Goal: Communication & Community: Answer question/provide support

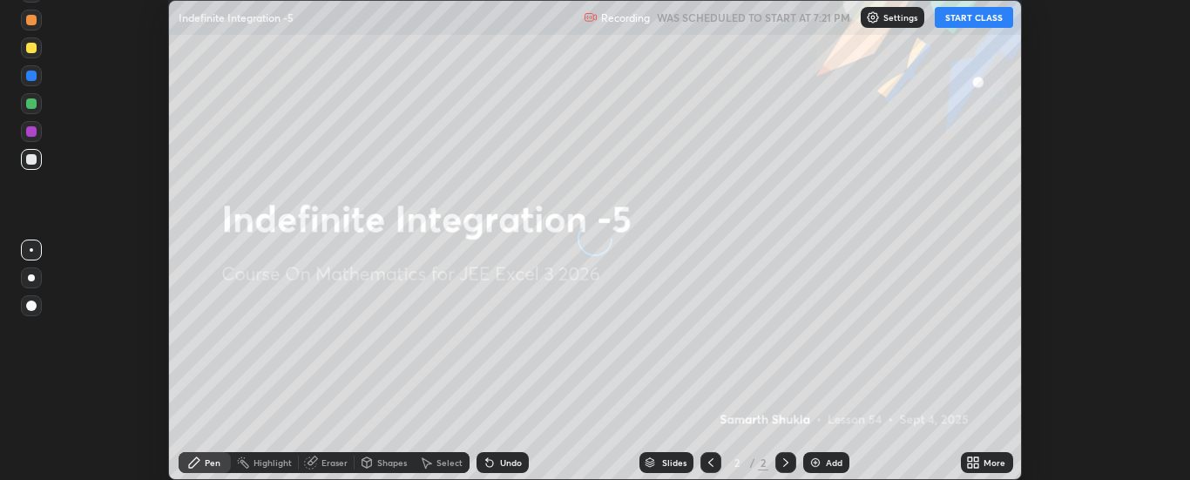
scroll to position [480, 1190]
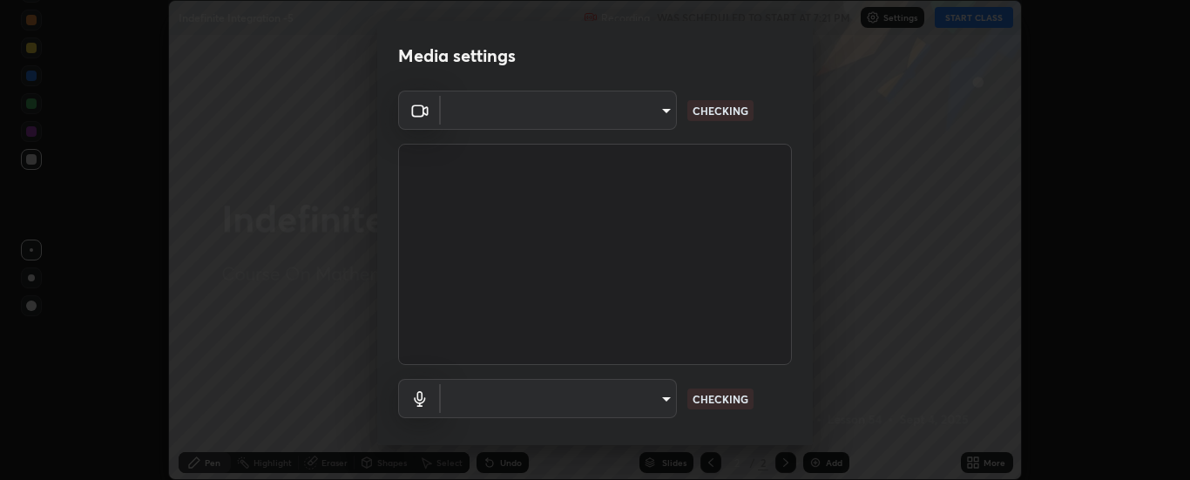
type input "33bb49e09bcfbb4316c4890d77ad60ffd3795cdb709f4857747982be22fbf515"
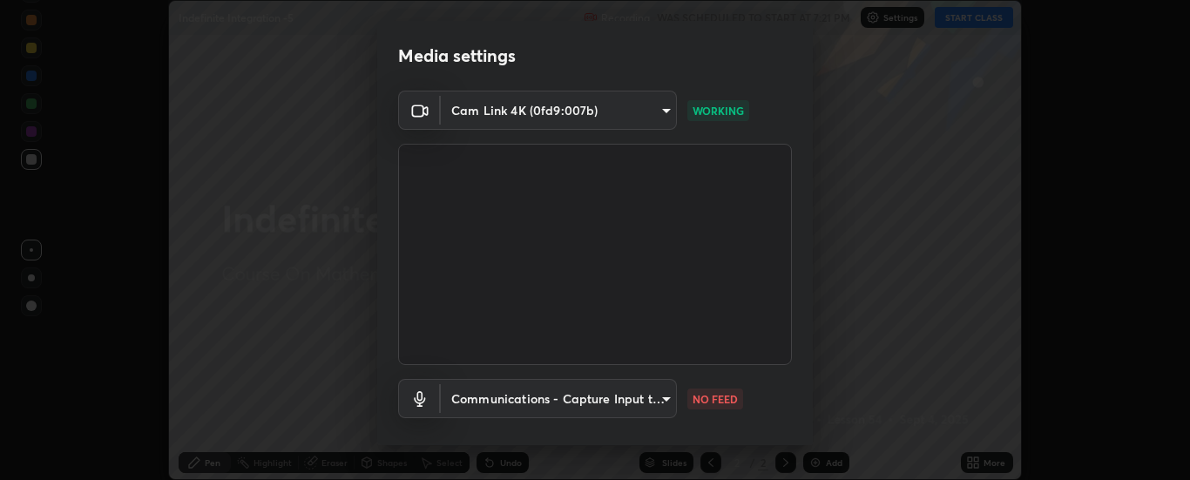
click at [616, 402] on body "Erase all Indefinite Integration -5 Recording WAS SCHEDULED TO START AT 7:21 PM…" at bounding box center [595, 240] width 1190 height 480
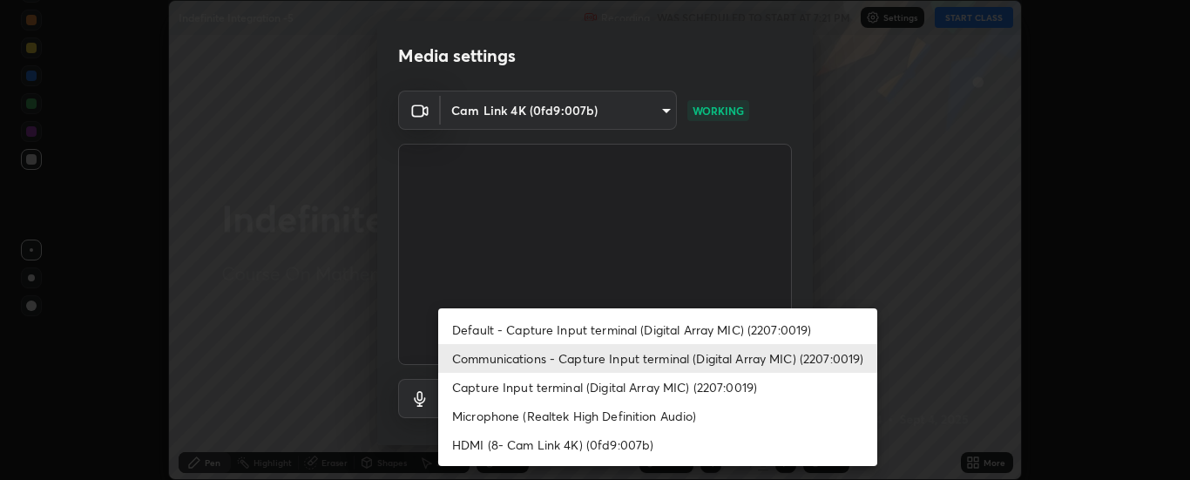
click at [524, 381] on li "Capture Input terminal (Digital Array MIC) (2207:0019)" at bounding box center [657, 387] width 439 height 29
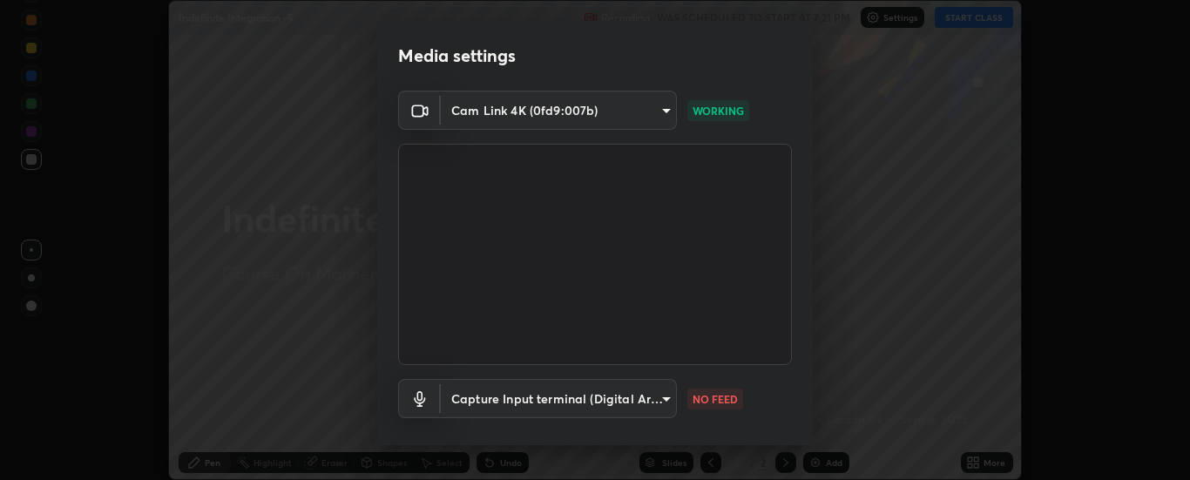
click at [502, 394] on body "Erase all Indefinite Integration -5 Recording WAS SCHEDULED TO START AT 7:21 PM…" at bounding box center [595, 240] width 1190 height 480
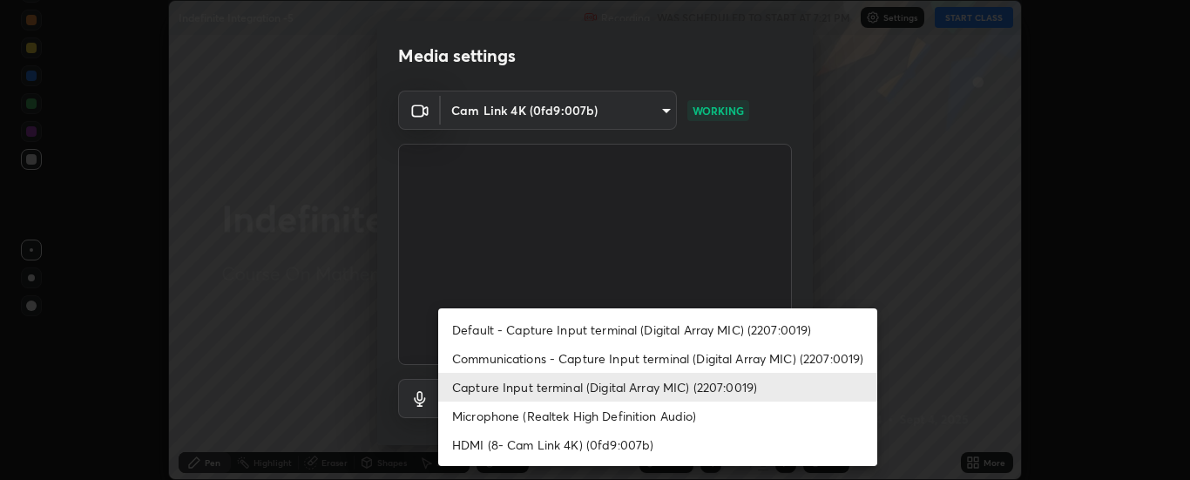
click at [492, 356] on li "Communications - Capture Input terminal (Digital Array MIC) (2207:0019)" at bounding box center [657, 358] width 439 height 29
type input "communications"
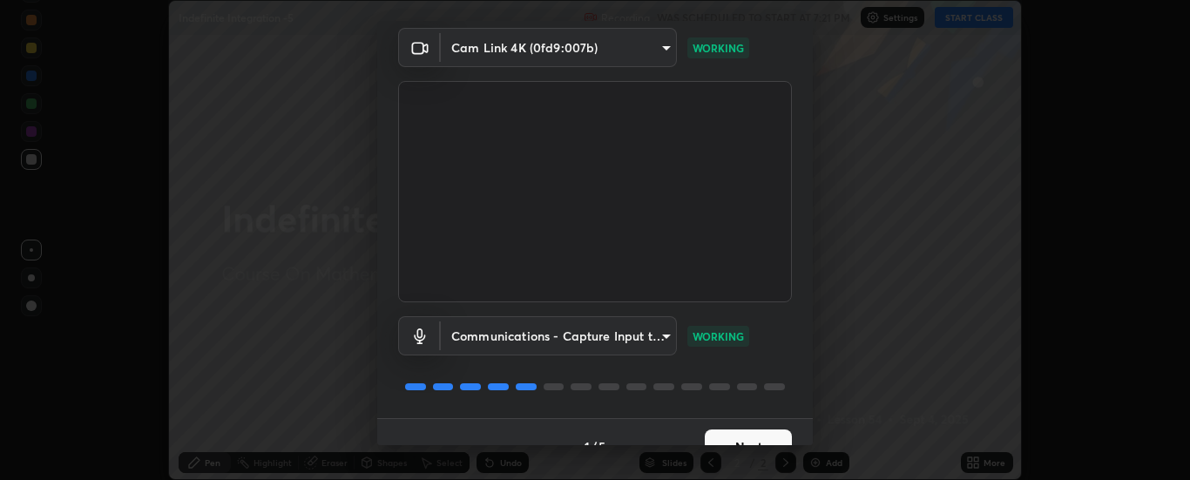
scroll to position [91, 0]
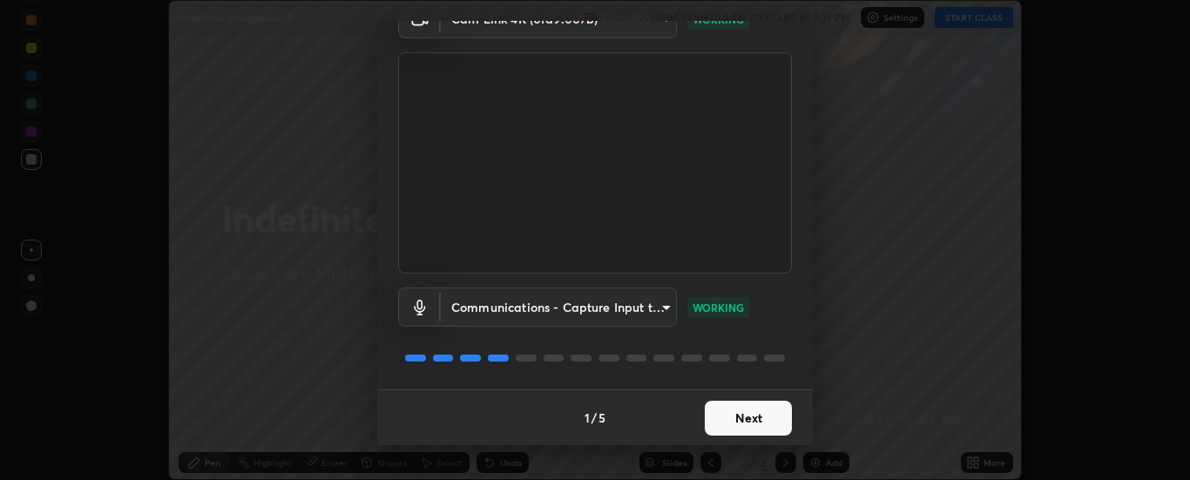
click at [756, 417] on button "Next" at bounding box center [748, 418] width 87 height 35
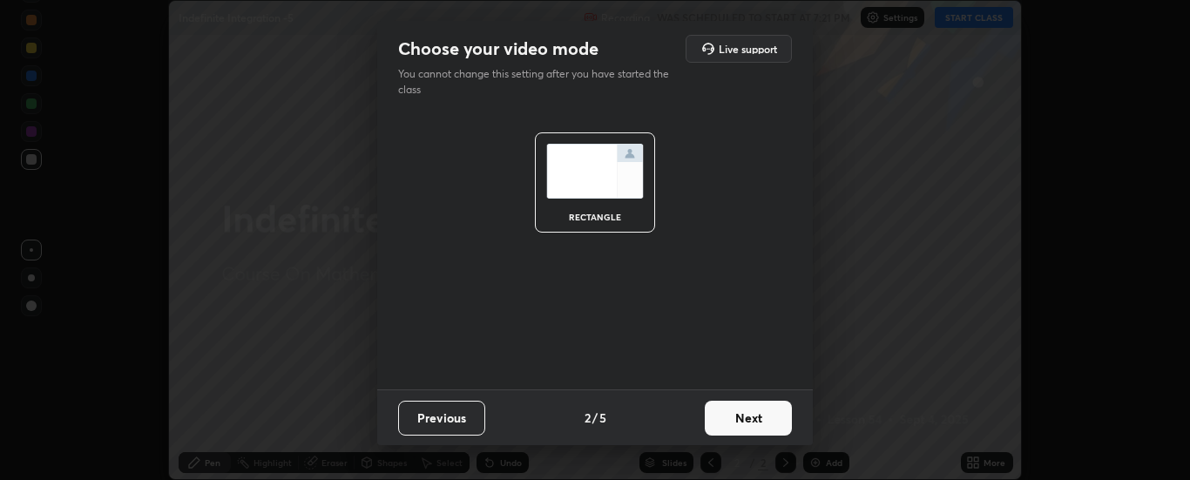
click at [757, 420] on button "Next" at bounding box center [748, 418] width 87 height 35
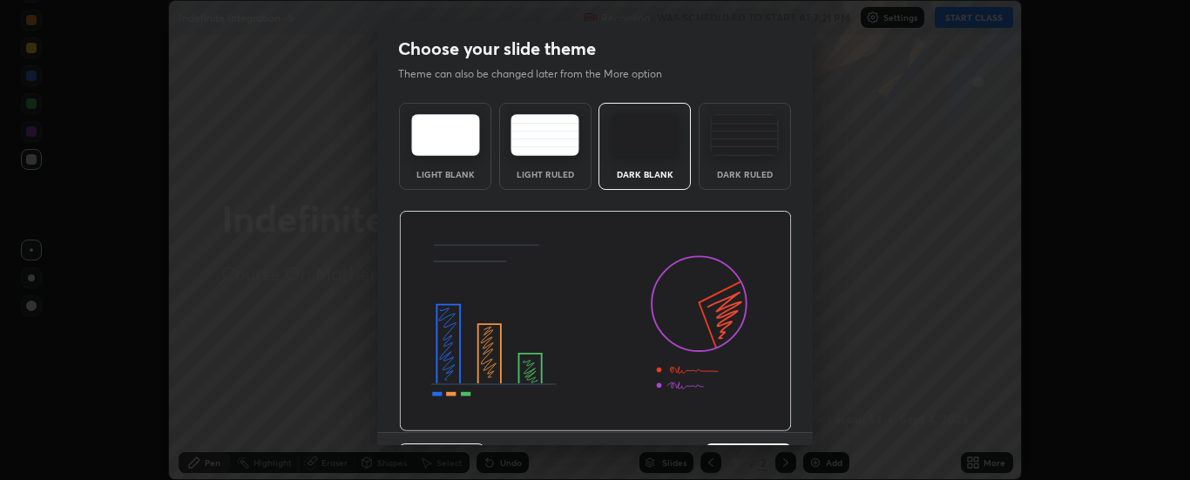
click at [769, 419] on img at bounding box center [595, 321] width 393 height 221
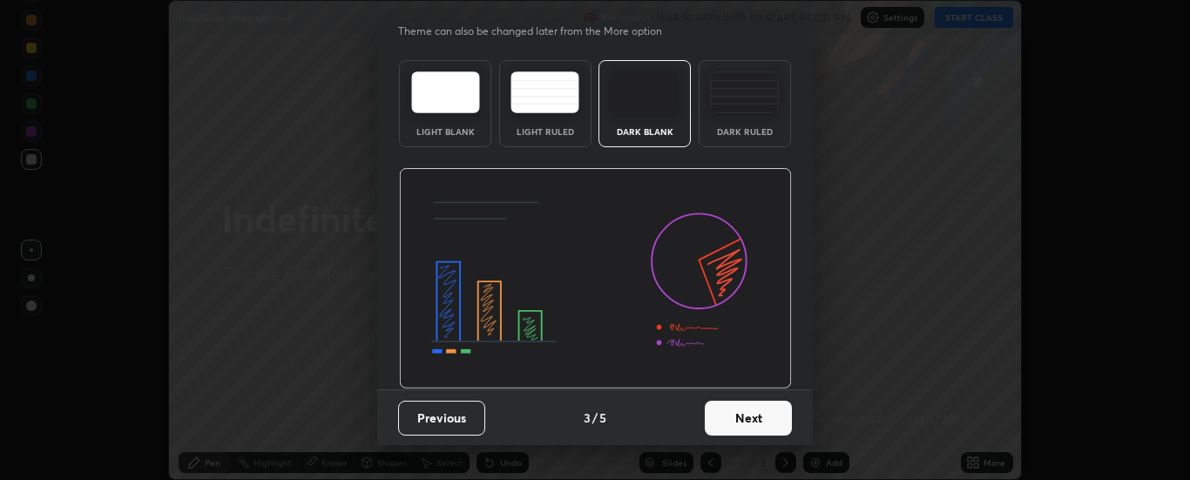
click at [755, 422] on button "Next" at bounding box center [748, 418] width 87 height 35
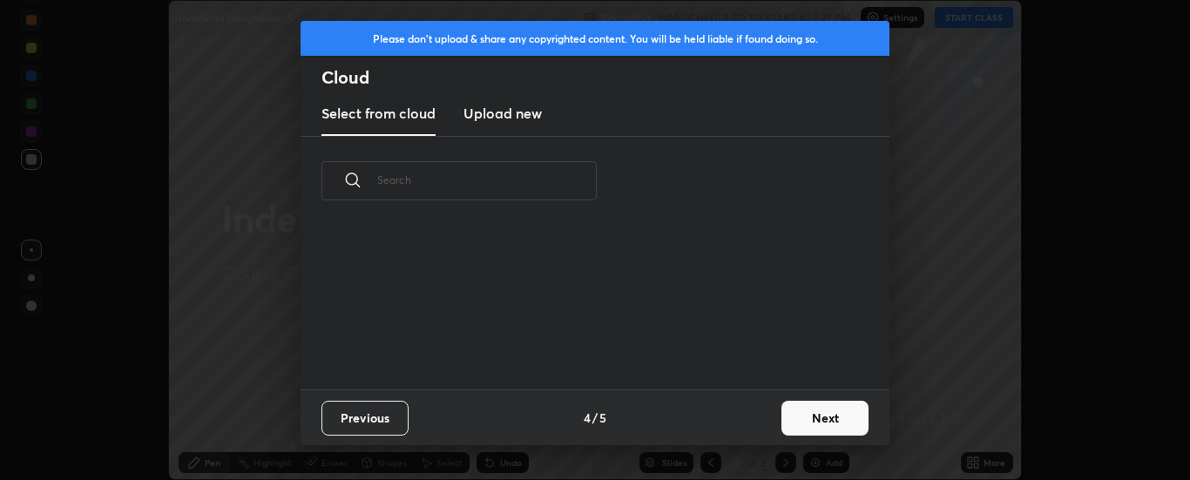
click at [813, 417] on button "Next" at bounding box center [825, 418] width 87 height 35
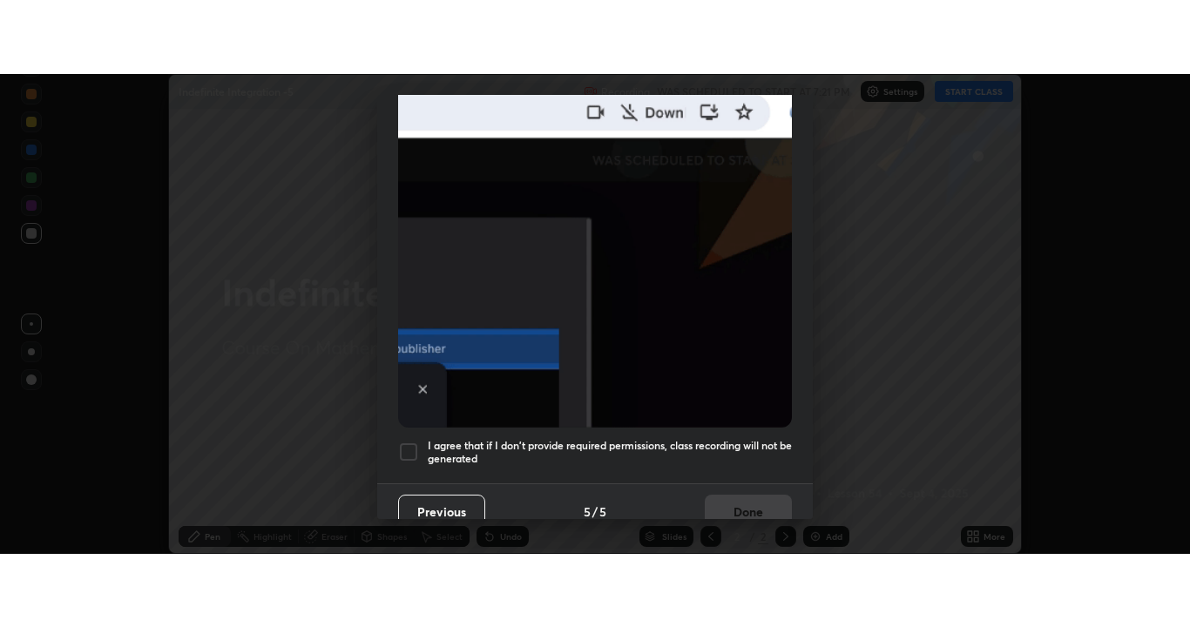
scroll to position [447, 0]
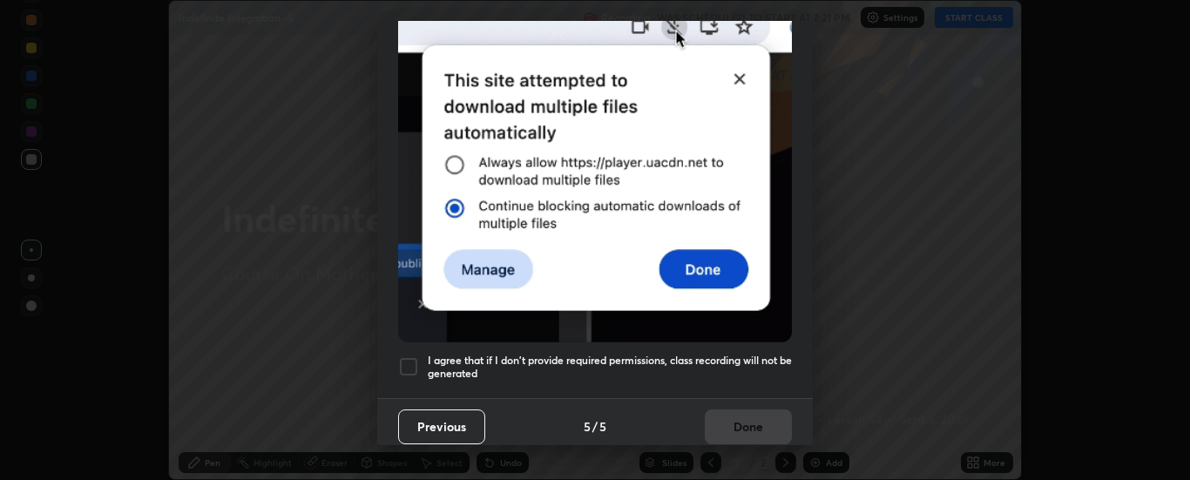
click at [597, 354] on h5 "I agree that if I don't provide required permissions, class recording will not …" at bounding box center [610, 367] width 364 height 27
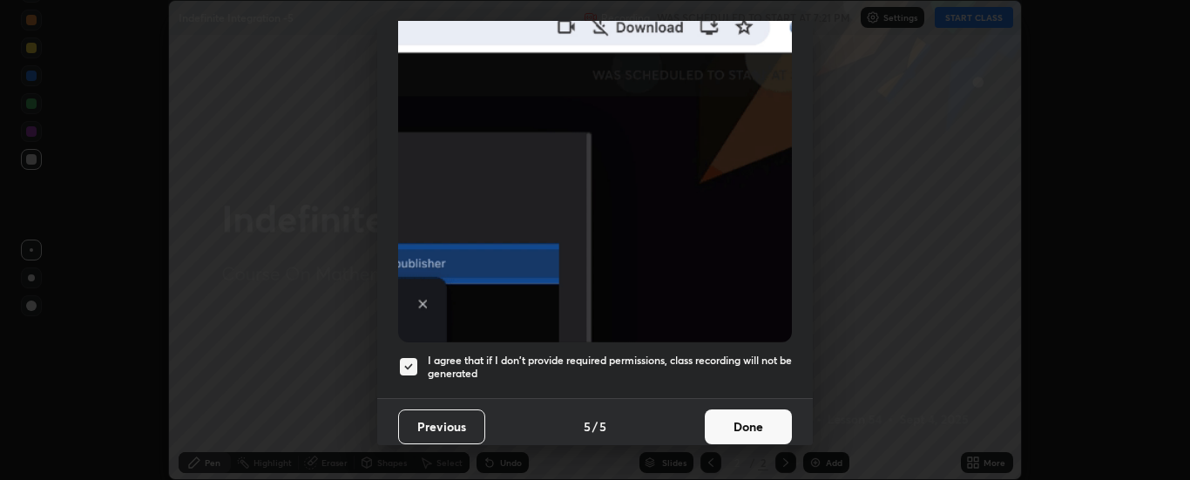
click at [750, 413] on button "Done" at bounding box center [748, 427] width 87 height 35
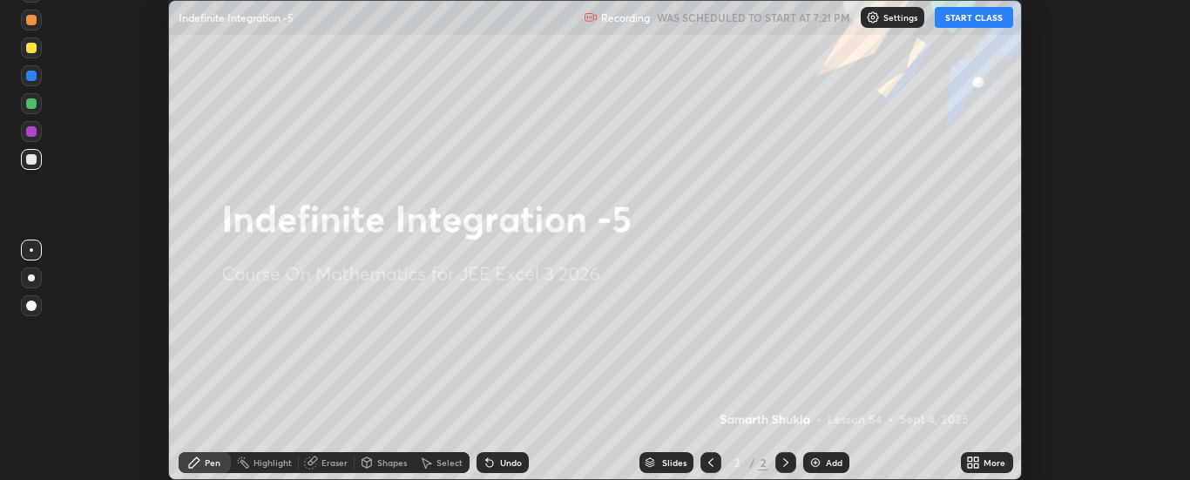
click at [968, 457] on icon at bounding box center [970, 459] width 4 height 4
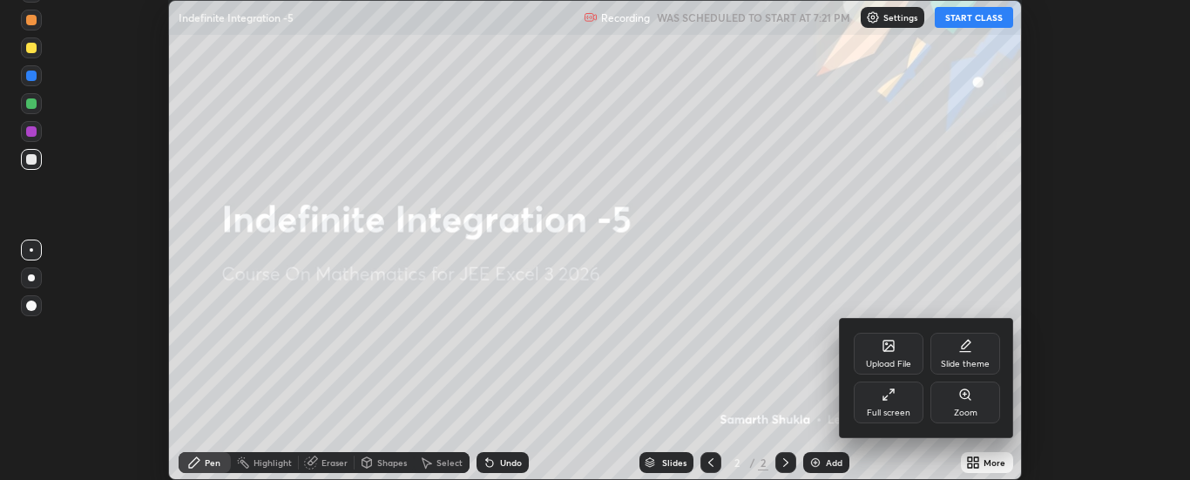
click at [872, 405] on div "Full screen" at bounding box center [889, 403] width 70 height 42
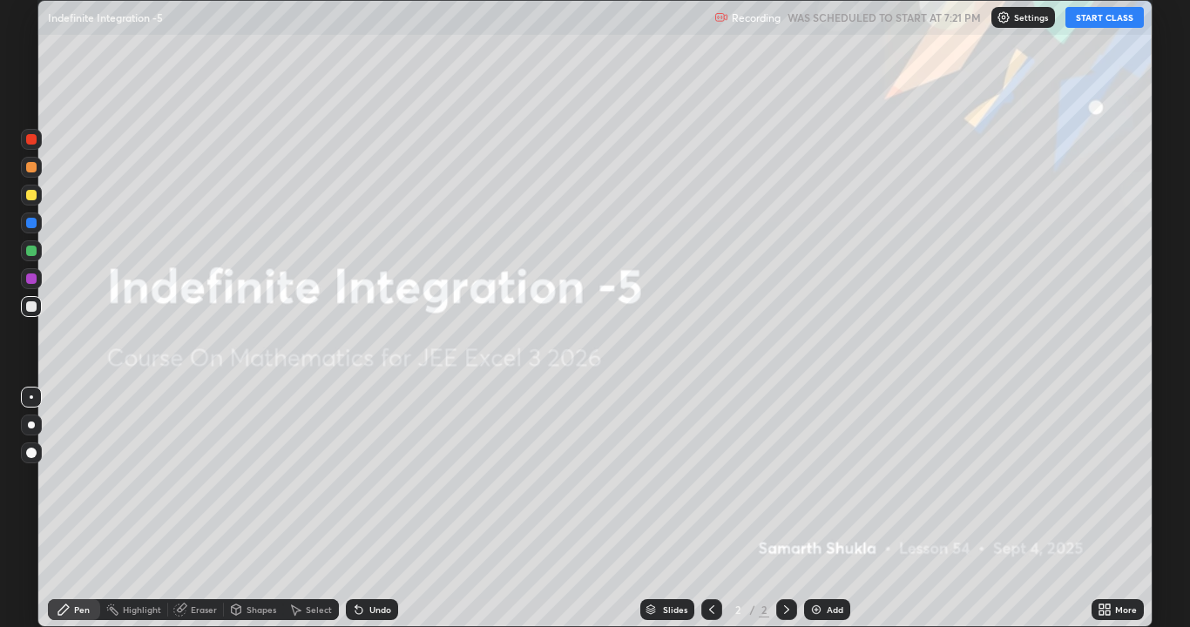
scroll to position [627, 1190]
click at [1085, 20] on button "START CLASS" at bounding box center [1105, 17] width 78 height 21
click at [823, 479] on div "Add" at bounding box center [827, 610] width 46 height 21
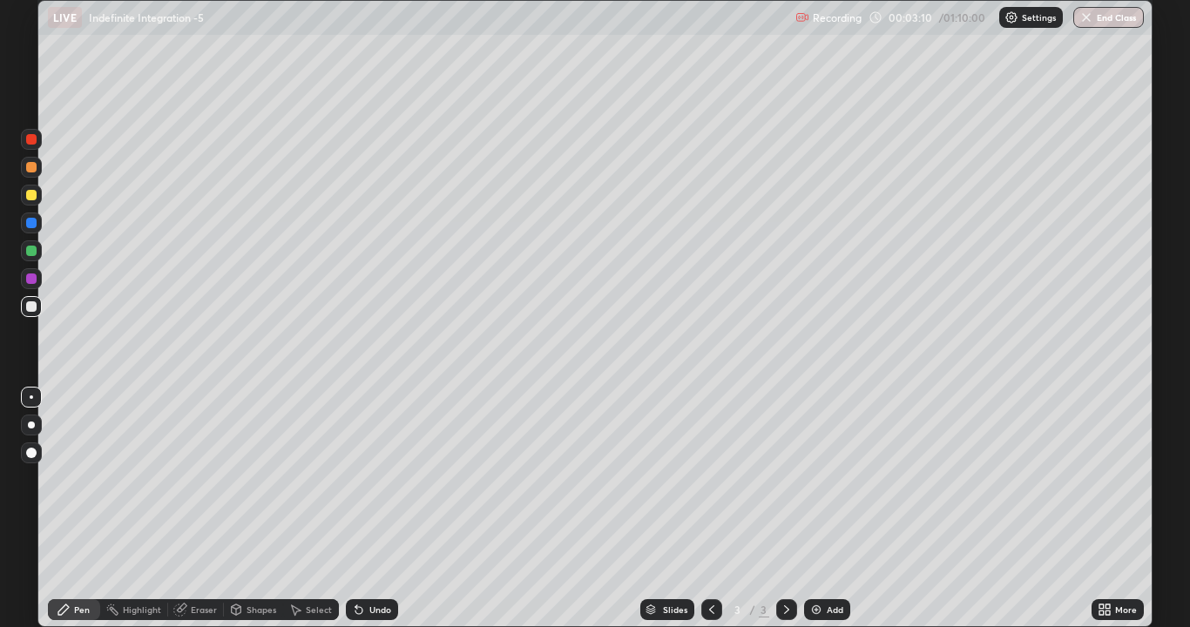
click at [380, 479] on div "Undo" at bounding box center [380, 610] width 22 height 9
click at [375, 479] on div "Undo" at bounding box center [380, 610] width 22 height 9
click at [381, 479] on div "Undo" at bounding box center [372, 610] width 52 height 21
click at [848, 479] on div "Add" at bounding box center [827, 610] width 46 height 21
click at [713, 479] on icon at bounding box center [712, 610] width 14 height 14
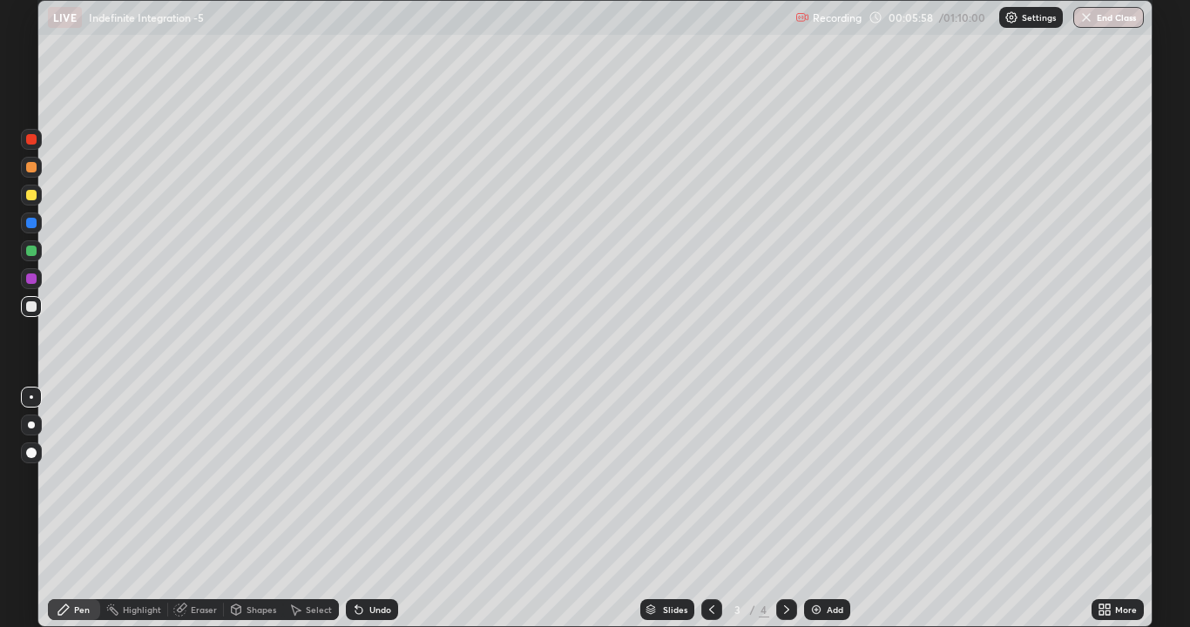
click at [786, 479] on icon at bounding box center [787, 610] width 14 height 14
click at [708, 479] on icon at bounding box center [712, 610] width 14 height 14
click at [781, 479] on div at bounding box center [786, 610] width 21 height 21
click at [706, 479] on icon at bounding box center [712, 610] width 14 height 14
click at [791, 479] on icon at bounding box center [787, 610] width 14 height 14
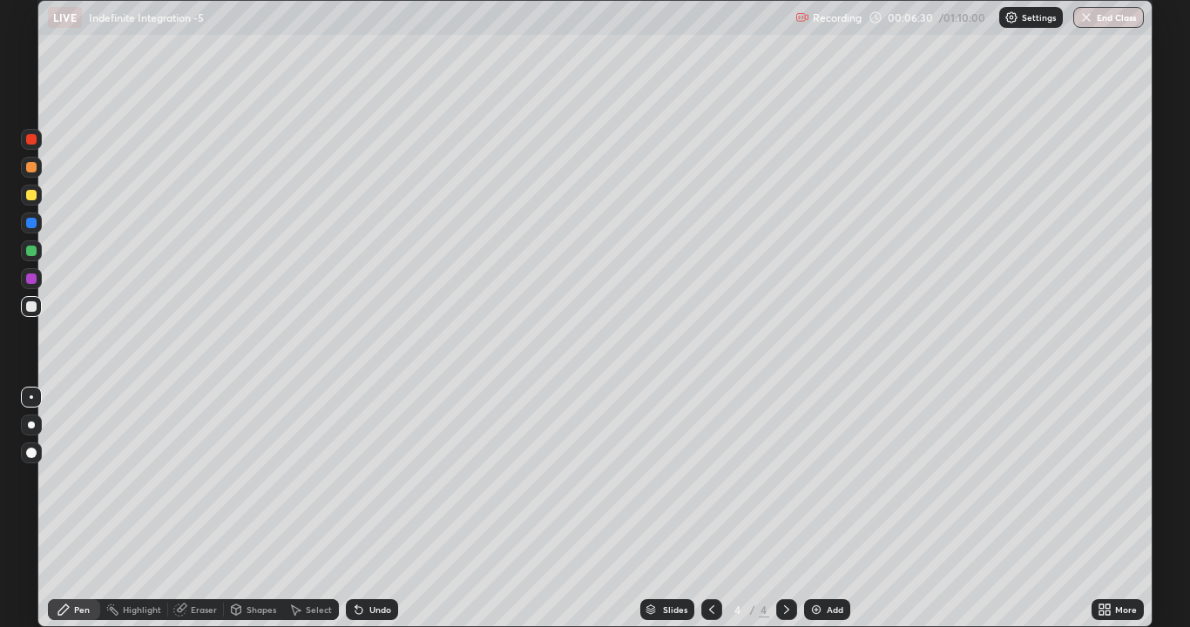
click at [708, 479] on icon at bounding box center [712, 610] width 14 height 14
click at [776, 479] on div at bounding box center [786, 610] width 21 height 21
click at [708, 479] on icon at bounding box center [712, 610] width 14 height 14
click at [833, 479] on div "Add" at bounding box center [827, 610] width 46 height 21
click at [375, 479] on div "Undo" at bounding box center [380, 610] width 22 height 9
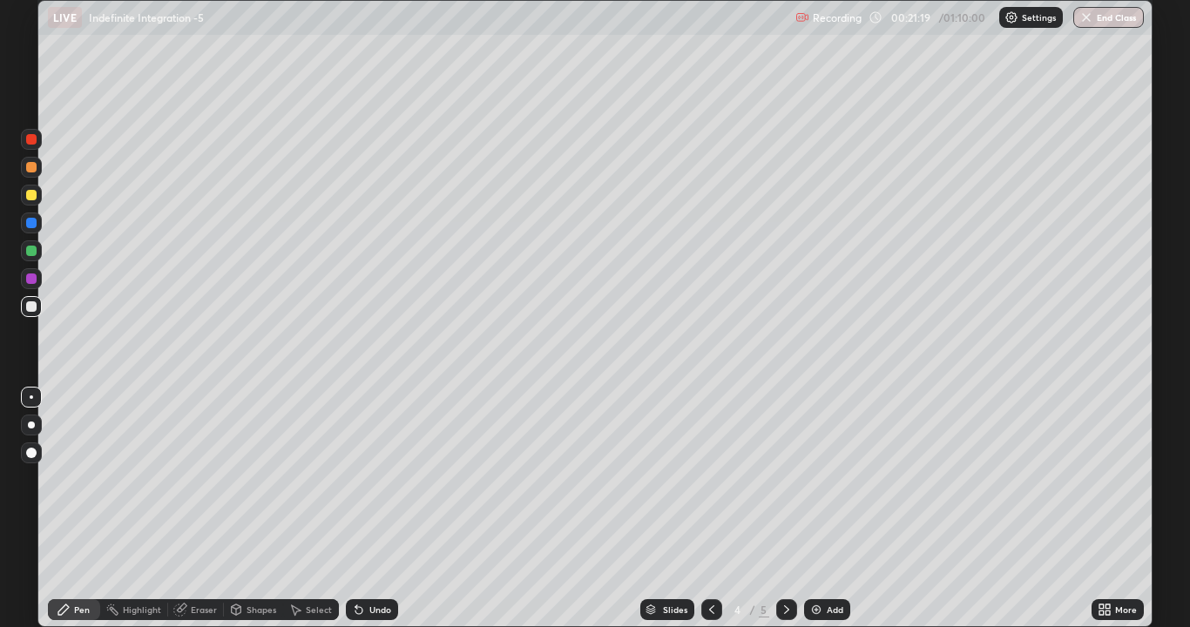
click at [820, 479] on img at bounding box center [817, 610] width 14 height 14
click at [35, 199] on div at bounding box center [31, 195] width 10 height 10
click at [835, 479] on div "Add" at bounding box center [835, 610] width 17 height 9
click at [705, 479] on icon at bounding box center [712, 610] width 14 height 14
click at [786, 479] on icon at bounding box center [787, 610] width 14 height 14
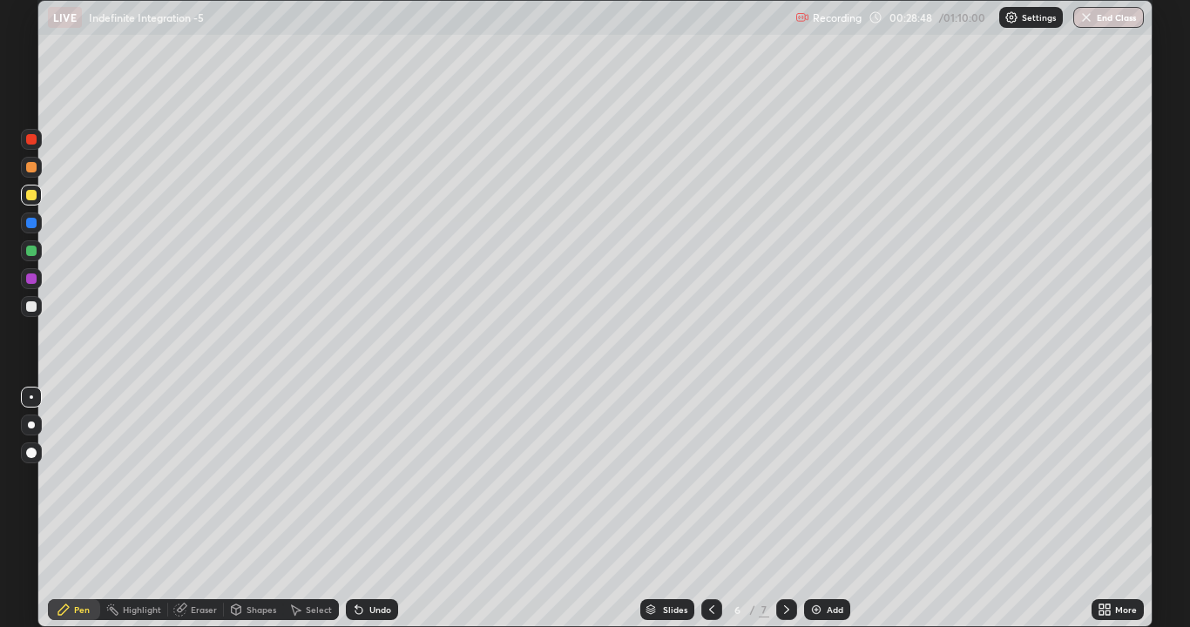
click at [369, 479] on div "Undo" at bounding box center [380, 610] width 22 height 9
click at [374, 479] on div "Undo" at bounding box center [380, 610] width 22 height 9
click at [370, 479] on div "Undo" at bounding box center [380, 610] width 22 height 9
click at [706, 479] on icon at bounding box center [712, 610] width 14 height 14
click at [776, 479] on div at bounding box center [786, 610] width 21 height 21
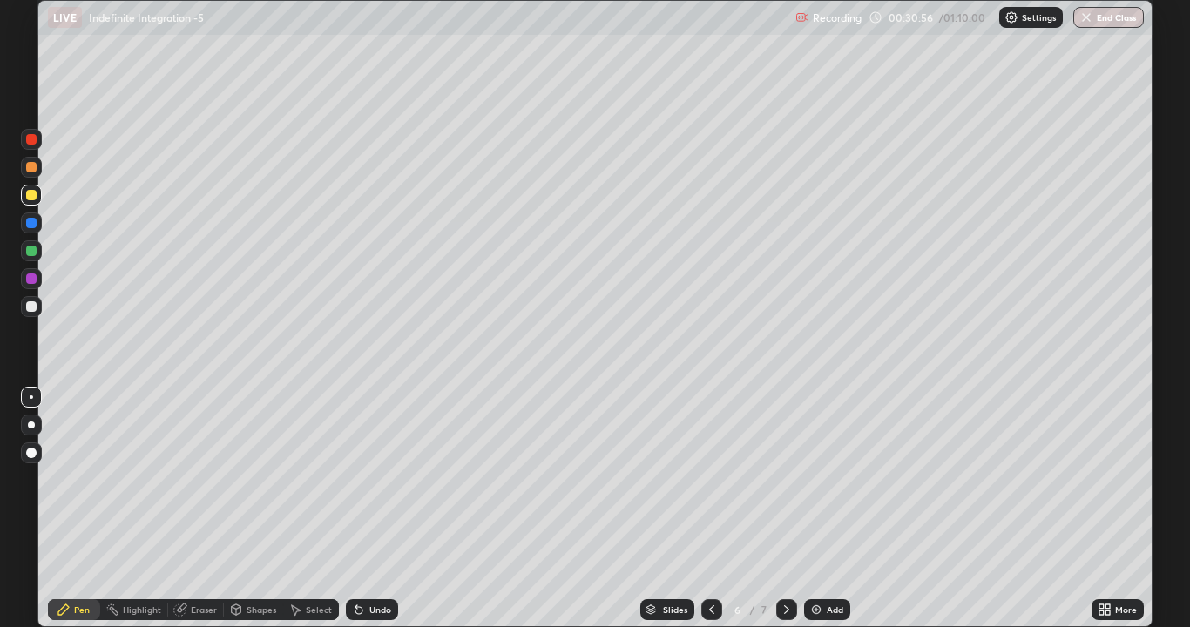
click at [838, 479] on div "Add" at bounding box center [827, 610] width 46 height 21
click at [827, 479] on div "Add" at bounding box center [835, 610] width 17 height 9
click at [828, 479] on div "Add" at bounding box center [835, 610] width 17 height 9
click at [32, 252] on div at bounding box center [31, 251] width 10 height 10
click at [206, 479] on div "Eraser" at bounding box center [204, 610] width 26 height 9
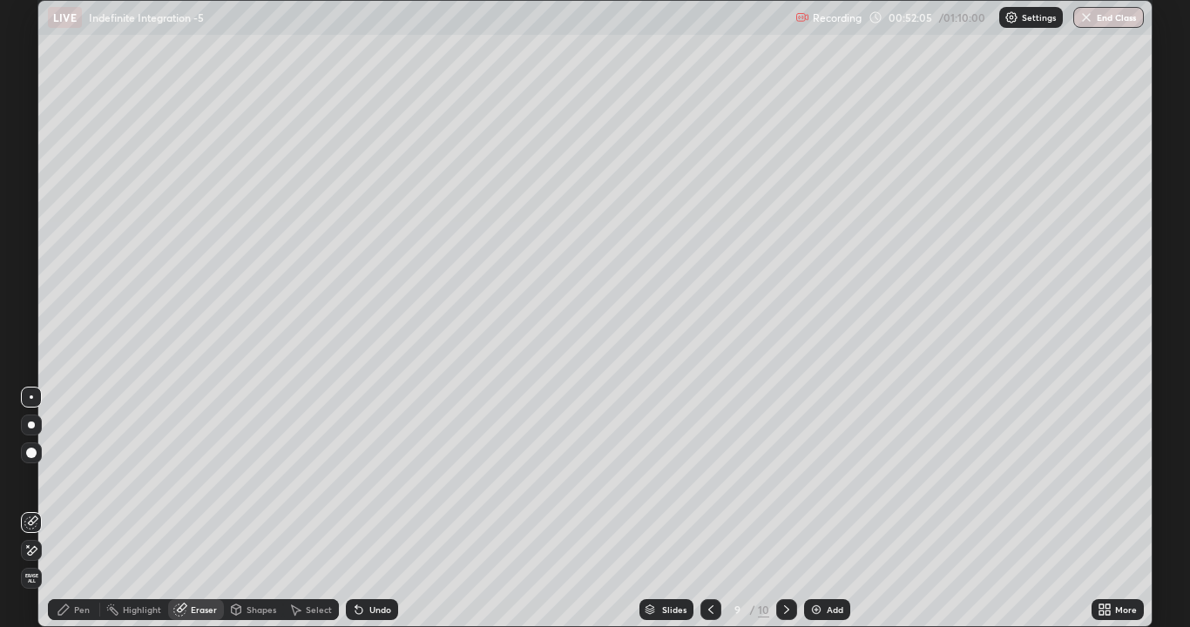
click at [73, 479] on div "Pen" at bounding box center [74, 610] width 52 height 21
click at [841, 479] on div "Add" at bounding box center [827, 610] width 46 height 21
click at [1085, 22] on img "button" at bounding box center [1087, 17] width 14 height 14
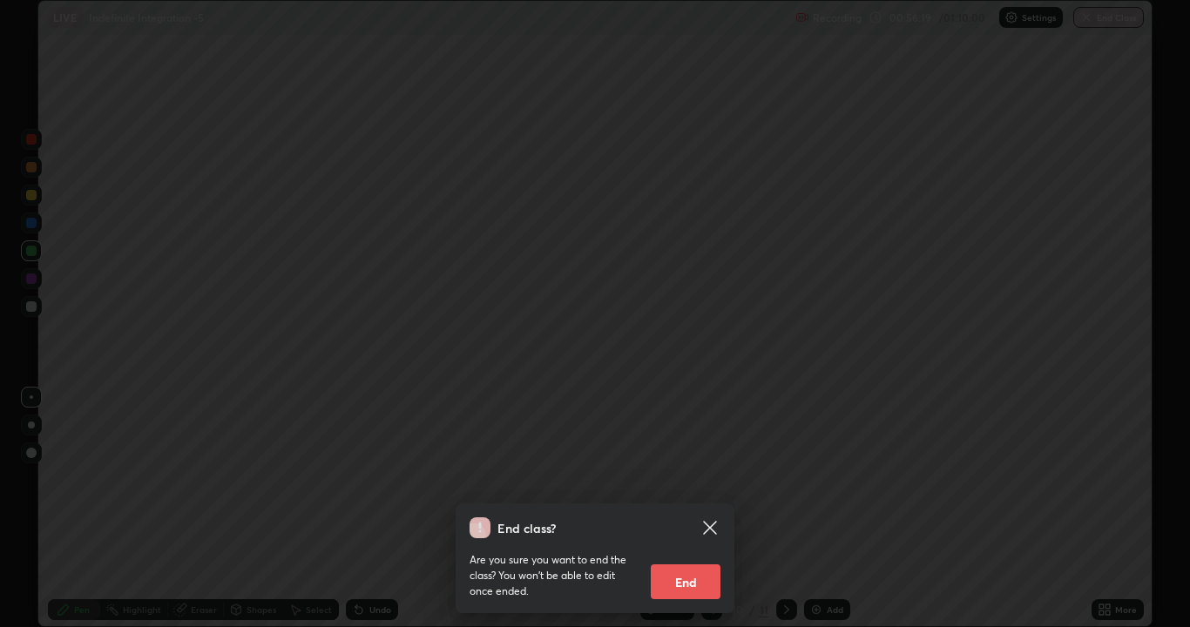
click at [692, 479] on button "End" at bounding box center [686, 582] width 70 height 35
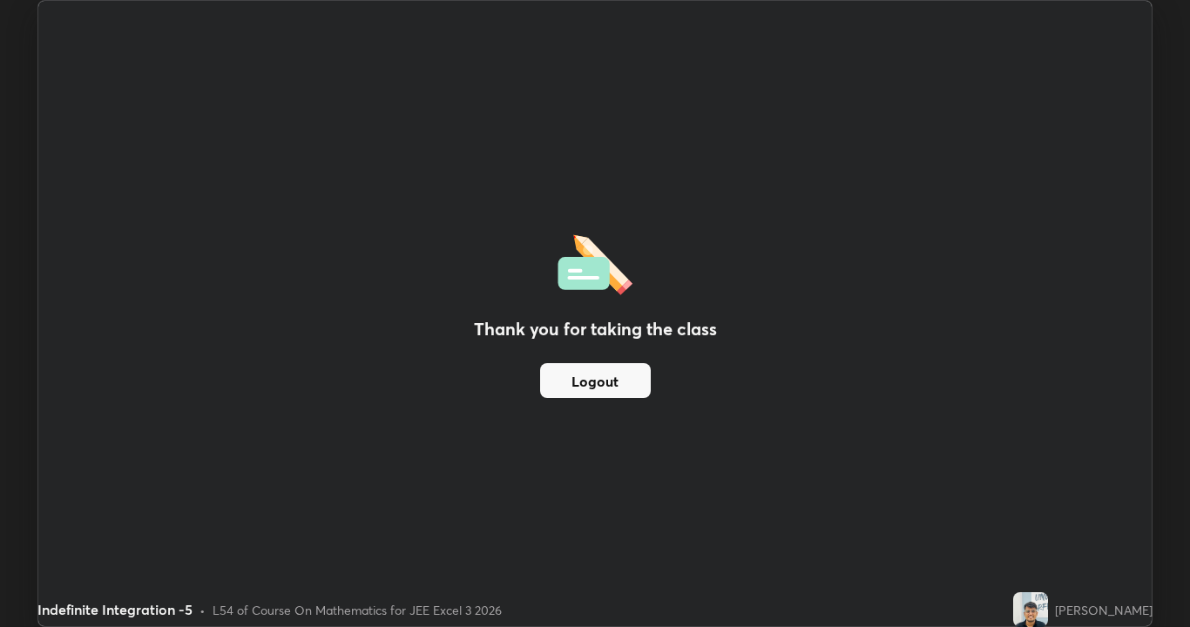
click at [600, 373] on button "Logout" at bounding box center [595, 380] width 111 height 35
click at [611, 376] on button "Logout" at bounding box center [595, 380] width 111 height 35
